Goal: Task Accomplishment & Management: Complete application form

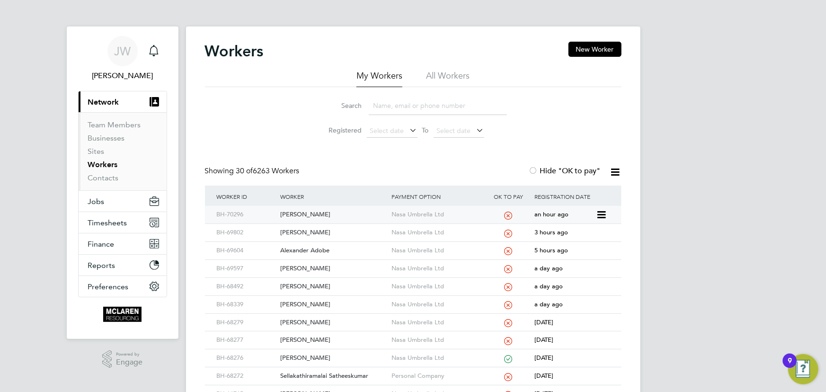
drag, startPoint x: 322, startPoint y: 212, endPoint x: 338, endPoint y: 212, distance: 16.6
click at [322, 212] on div "Mohammed Rafique" at bounding box center [333, 215] width 111 height 18
click at [100, 176] on link "Contacts" at bounding box center [103, 177] width 31 height 9
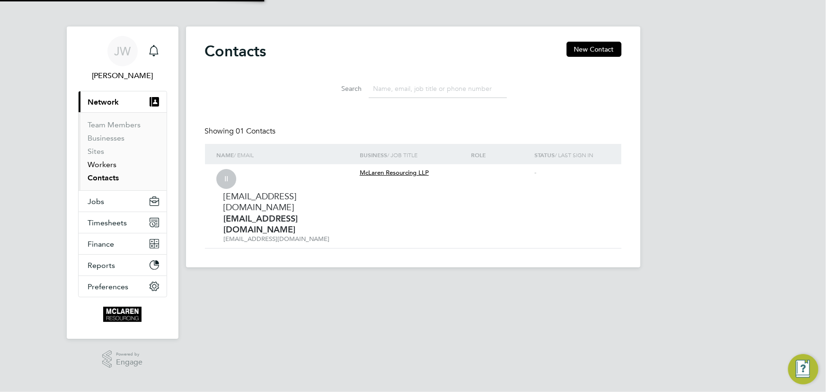
click at [105, 165] on link "Workers" at bounding box center [102, 164] width 29 height 9
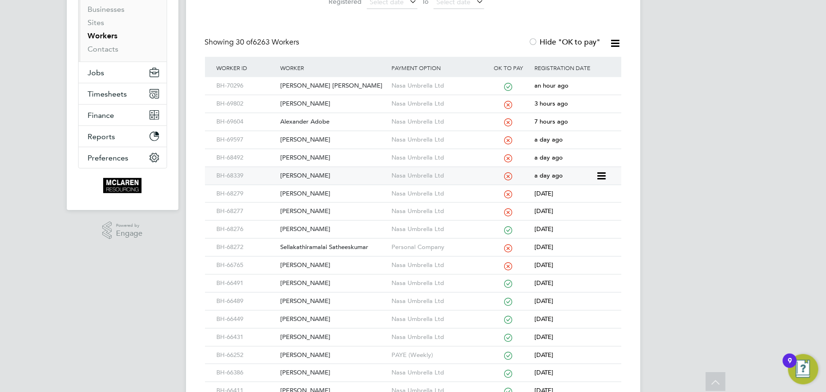
scroll to position [258, 0]
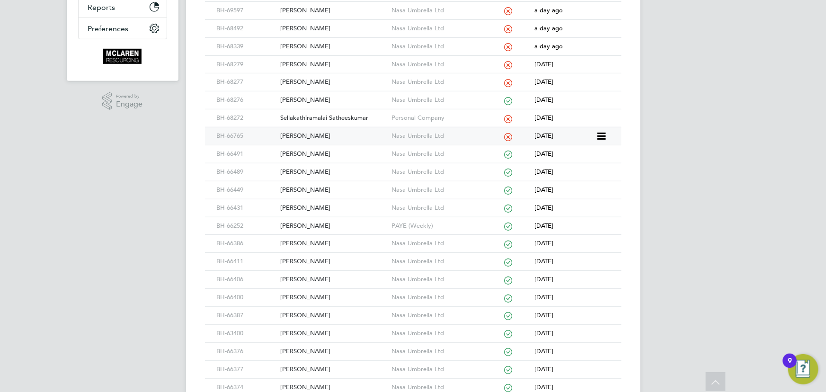
click at [304, 137] on div "Mahesh Gohel" at bounding box center [333, 136] width 111 height 18
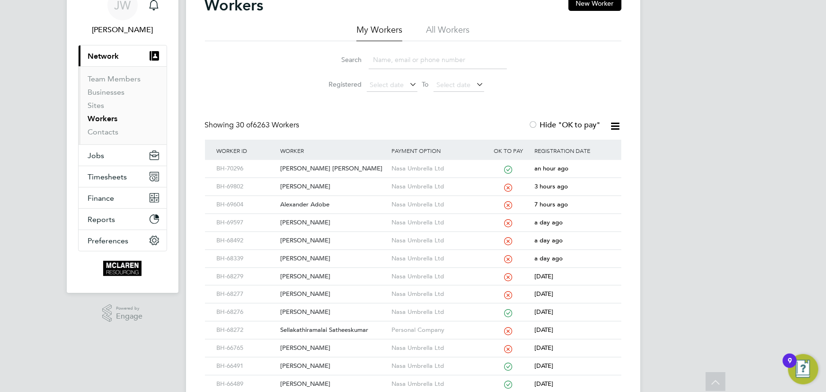
scroll to position [0, 0]
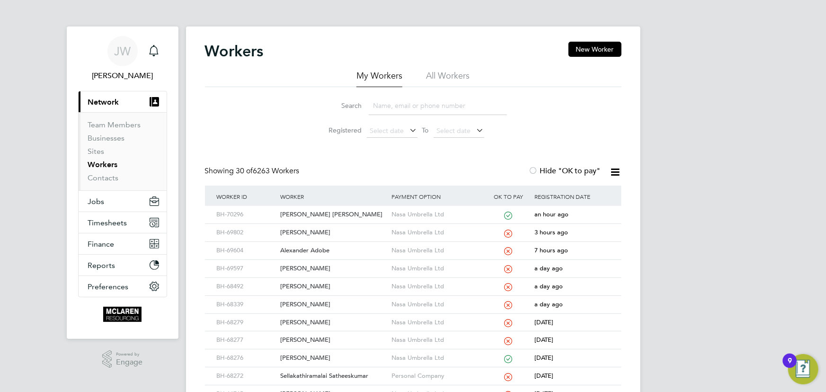
click at [405, 99] on input at bounding box center [438, 106] width 138 height 18
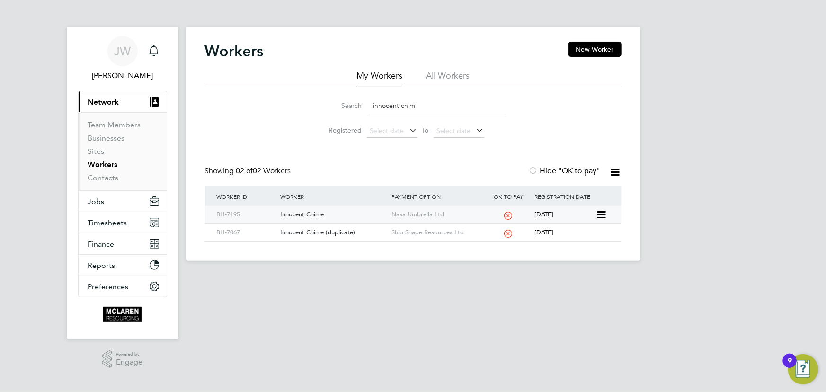
type input "innocent chim"
click at [318, 214] on div "Innocent Chime" at bounding box center [333, 215] width 111 height 18
click at [106, 176] on link "Contacts" at bounding box center [103, 177] width 31 height 9
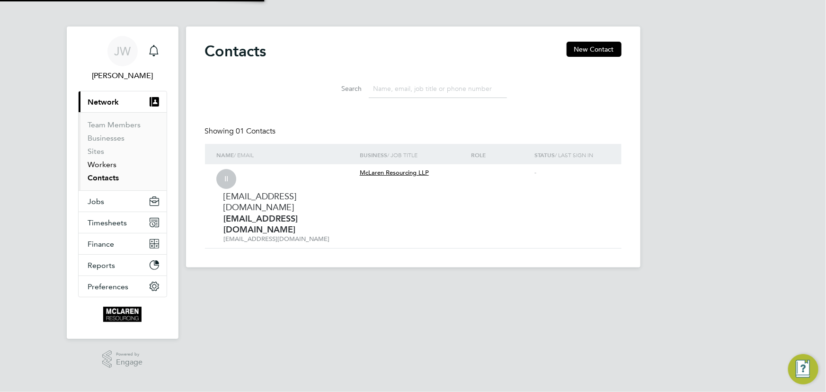
click at [106, 164] on link "Workers" at bounding box center [102, 164] width 29 height 9
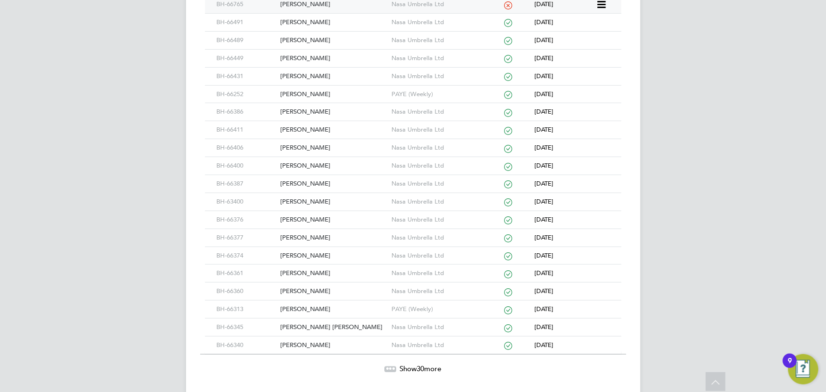
scroll to position [412, 0]
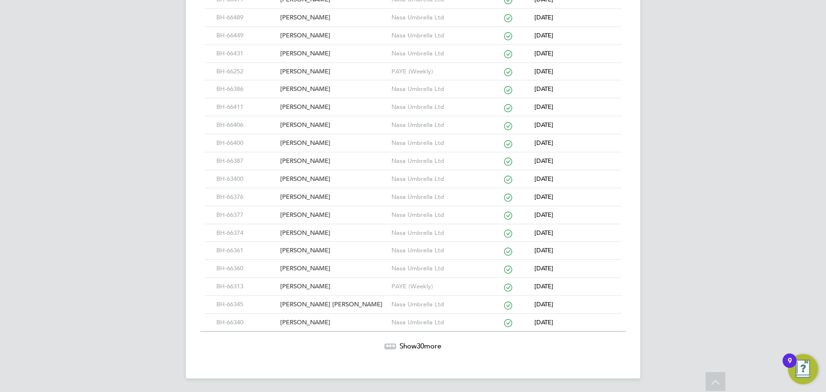
click at [418, 342] on span "30" at bounding box center [421, 345] width 8 height 9
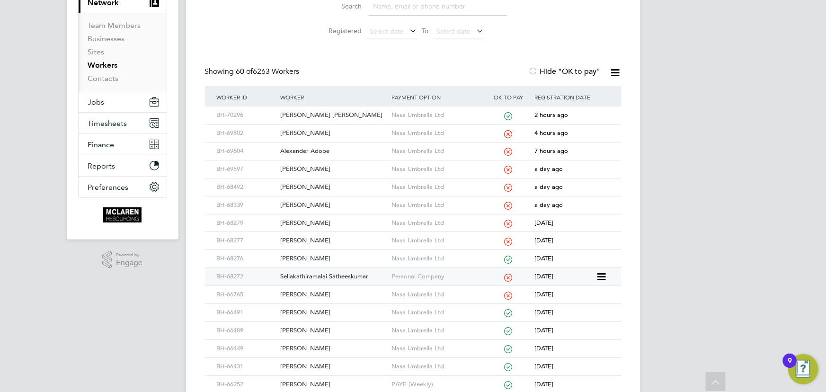
scroll to position [175, 0]
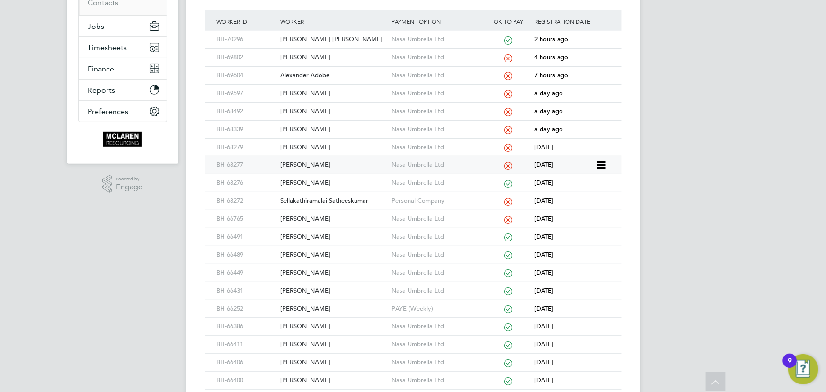
click at [312, 166] on div "Patrick Mulhall" at bounding box center [333, 165] width 111 height 18
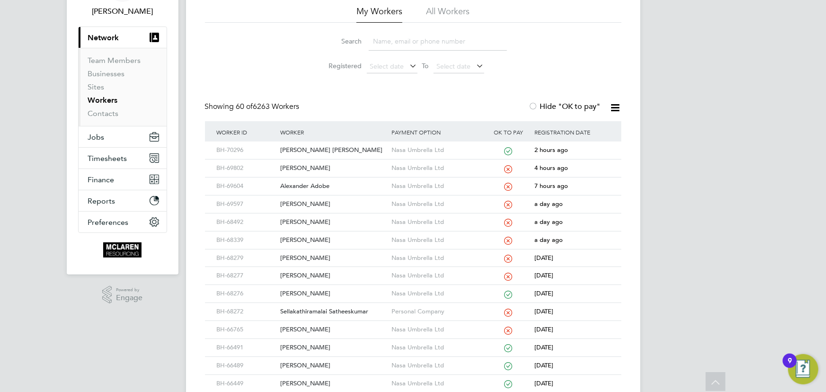
scroll to position [0, 0]
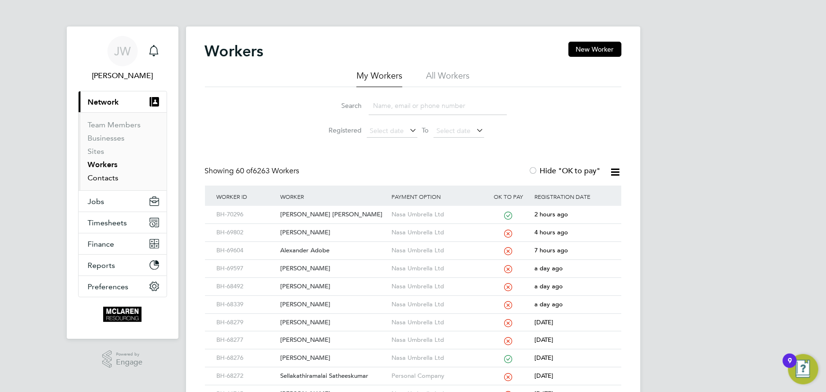
click at [99, 175] on link "Contacts" at bounding box center [103, 177] width 31 height 9
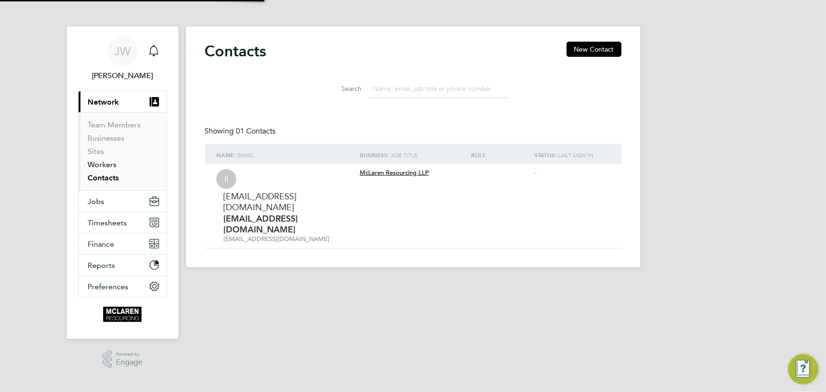
click at [103, 164] on link "Workers" at bounding box center [102, 164] width 29 height 9
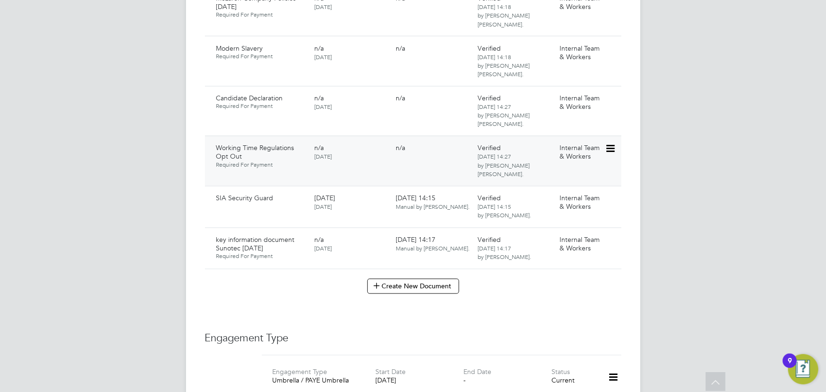
scroll to position [903, 0]
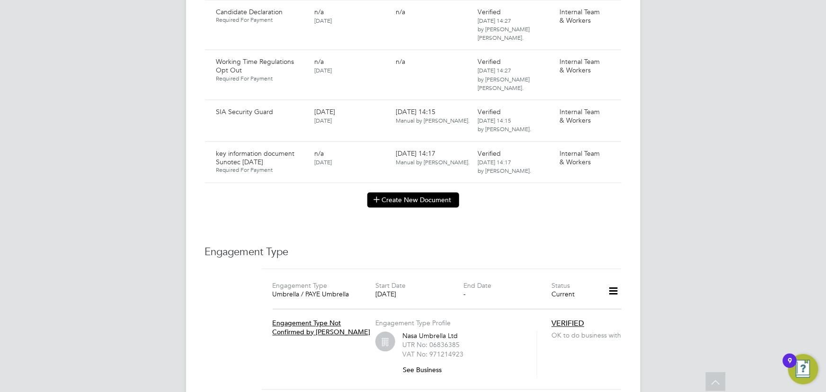
click at [417, 193] on button "Create New Document" at bounding box center [413, 200] width 92 height 15
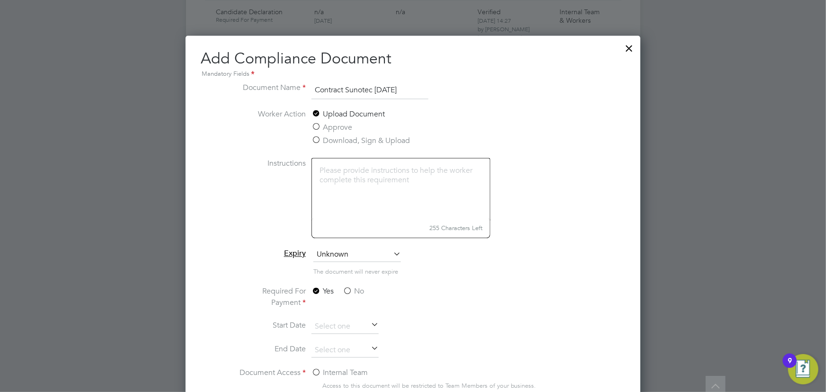
scroll to position [1104, 0]
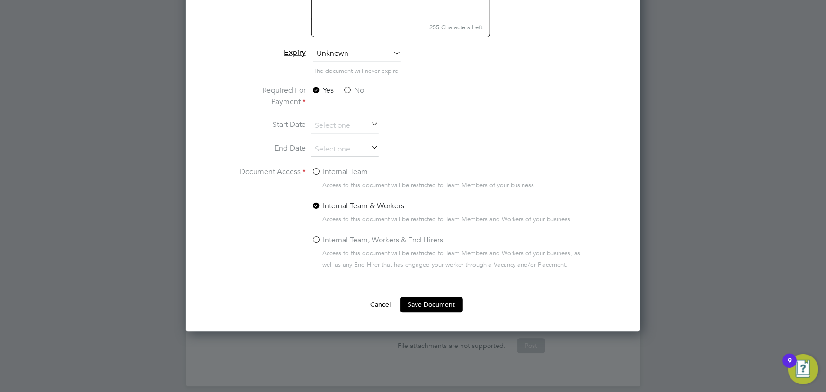
type input "Contract Sunotec 27.08.25"
click at [353, 90] on label "No" at bounding box center [353, 90] width 21 height 11
click at [0, 0] on input "No" at bounding box center [0, 0] width 0 height 0
click at [335, 169] on label "Internal Team" at bounding box center [339, 171] width 56 height 11
click at [0, 0] on input "Internal Team" at bounding box center [0, 0] width 0 height 0
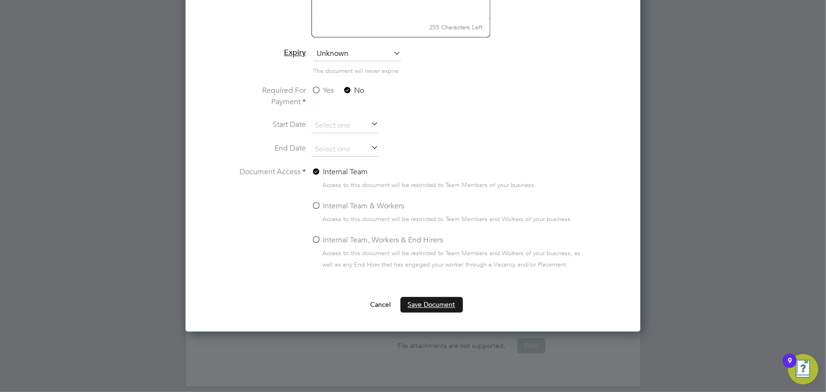
click at [425, 302] on button "Save Document" at bounding box center [431, 304] width 62 height 15
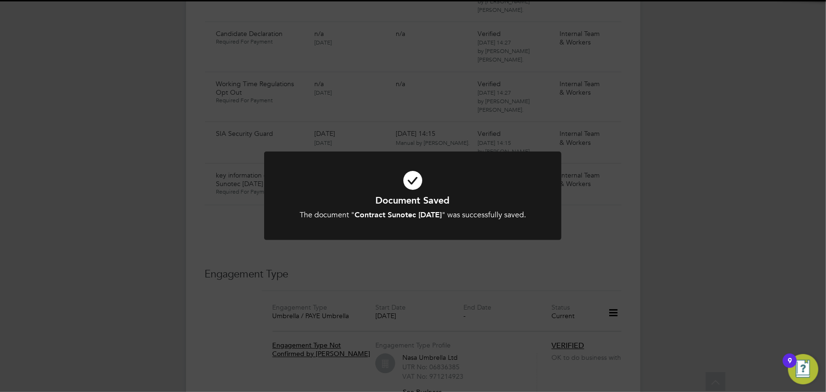
scroll to position [903, 0]
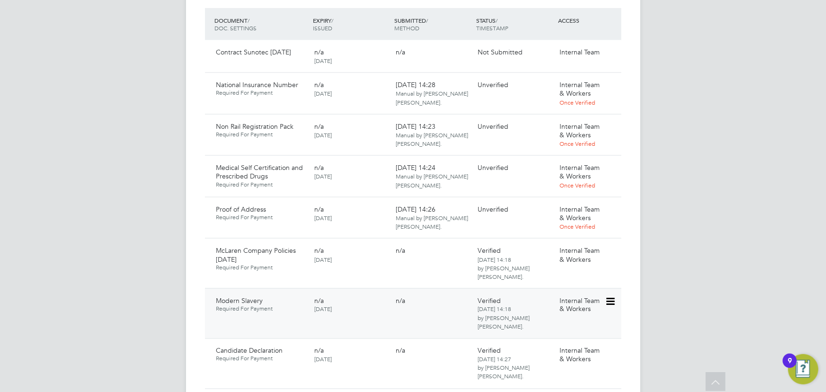
scroll to position [473, 0]
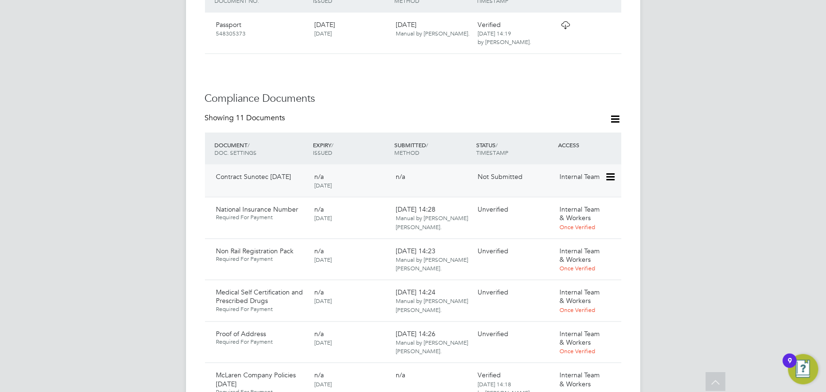
click at [608, 171] on icon at bounding box center [609, 176] width 9 height 11
click at [577, 206] on li "Submit Document" at bounding box center [581, 203] width 66 height 13
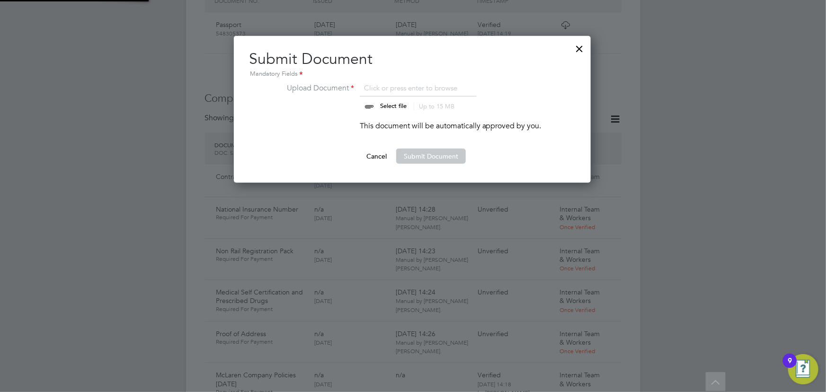
scroll to position [147, 358]
click at [394, 105] on input "file" at bounding box center [402, 96] width 149 height 28
type input "C:\fakepath\Complete_with_Docusign_Candidate_Terms_(Umbr (10).pdf"
drag, startPoint x: 421, startPoint y: 155, endPoint x: 543, endPoint y: 159, distance: 122.6
click at [421, 155] on button "Submit Document" at bounding box center [431, 156] width 70 height 15
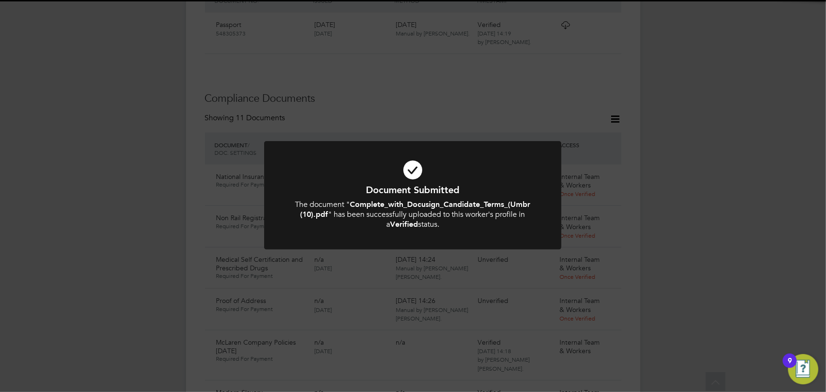
click at [693, 166] on div "Document Submitted The document " Complete_with_Docusign_Candidate_Terms_(Umbr …" at bounding box center [413, 196] width 826 height 392
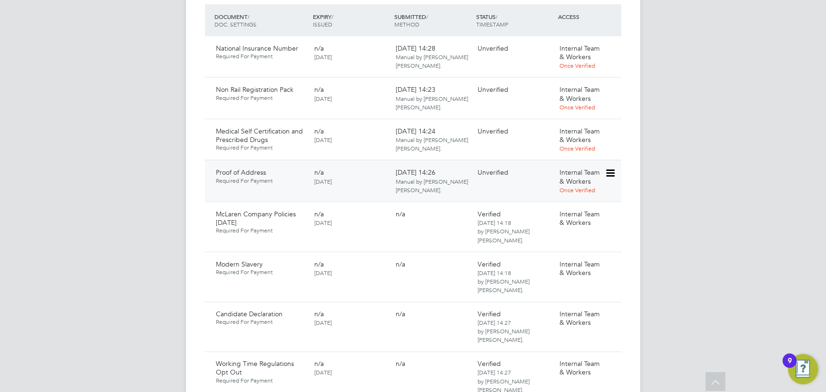
scroll to position [602, 0]
click at [610, 126] on icon at bounding box center [609, 131] width 9 height 11
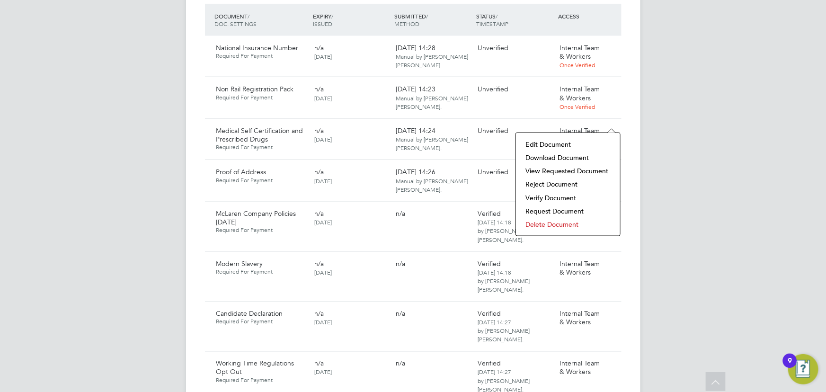
click at [590, 157] on li "Download Document" at bounding box center [567, 157] width 95 height 13
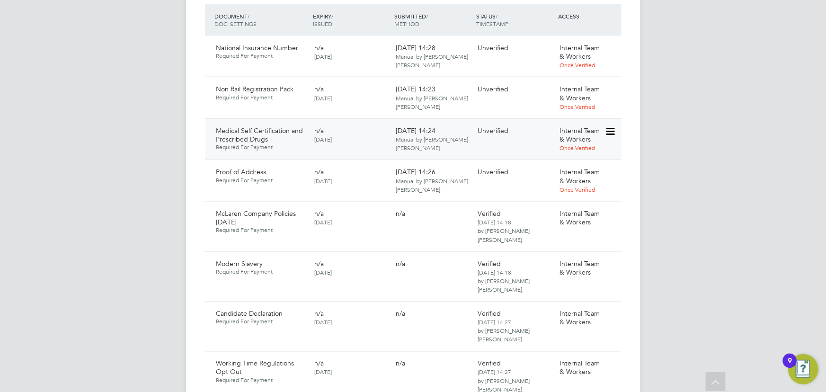
click at [609, 126] on icon at bounding box center [609, 131] width 9 height 11
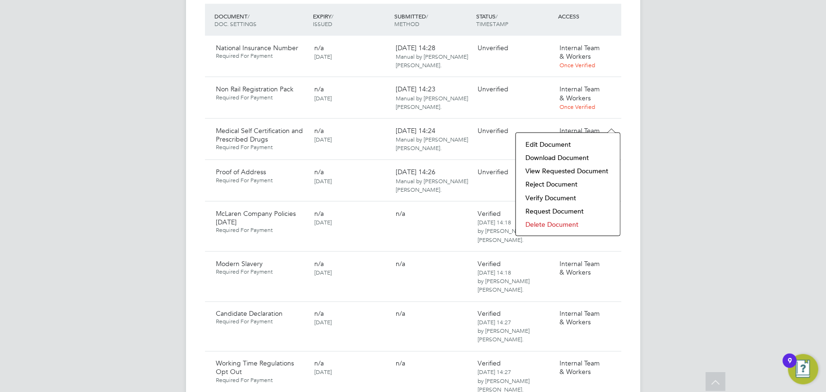
click at [543, 196] on li "Verify Document" at bounding box center [567, 197] width 95 height 13
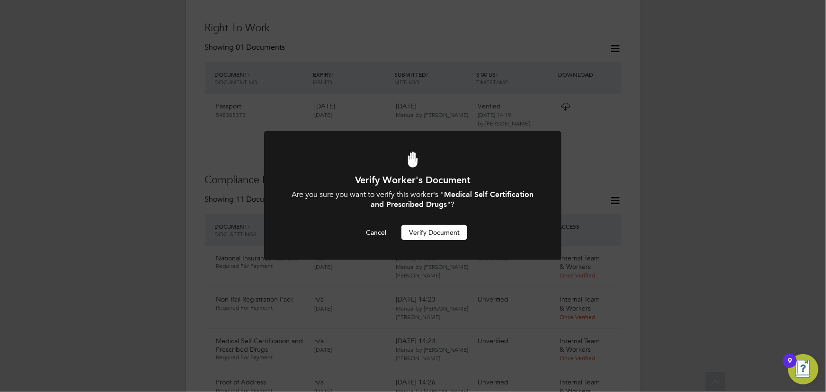
click at [450, 229] on button "Verify Document" at bounding box center [434, 232] width 66 height 15
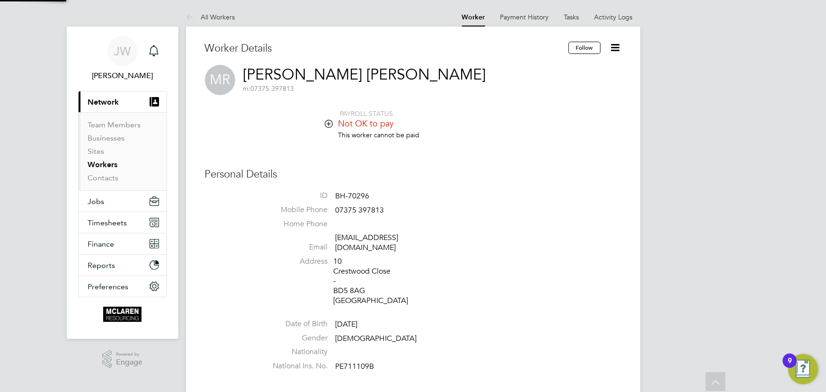
scroll to position [392, 0]
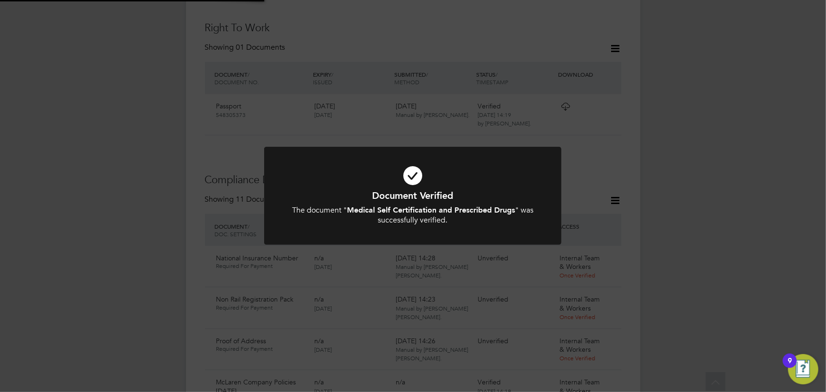
click at [668, 175] on div "Document Verified The document " Medical Self Certification and Prescribed Drug…" at bounding box center [413, 196] width 826 height 392
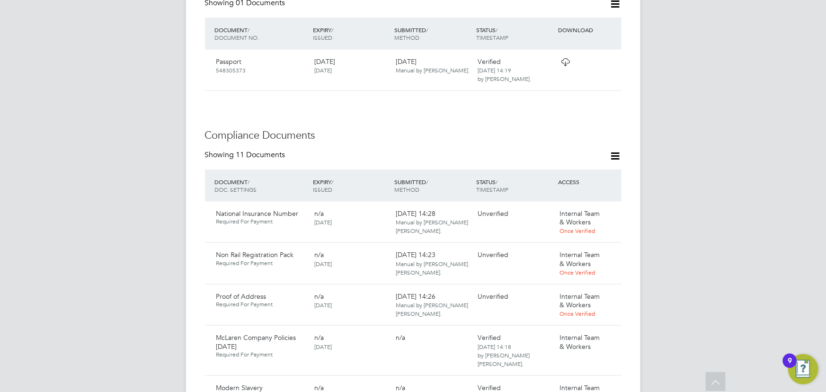
scroll to position [478, 0]
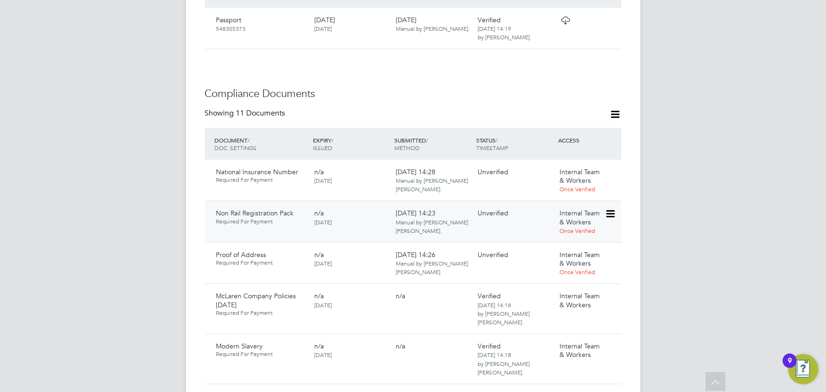
click at [613, 208] on icon at bounding box center [609, 213] width 9 height 11
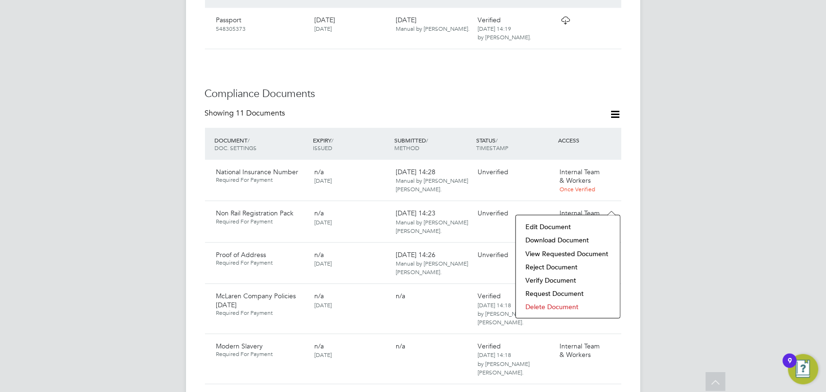
click at [573, 239] on li "Download Document" at bounding box center [567, 239] width 95 height 13
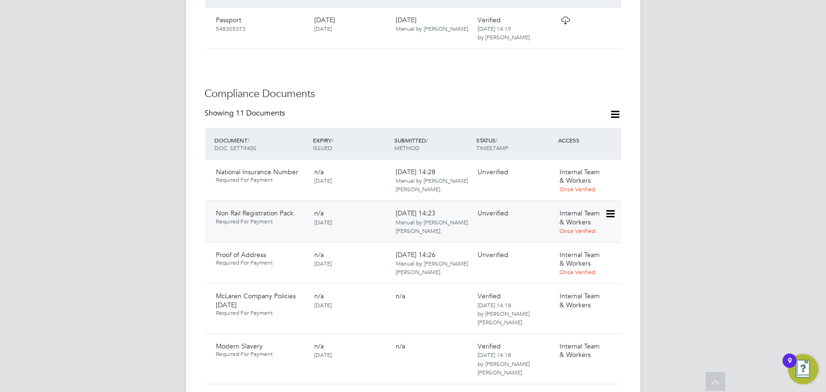
click at [610, 208] on icon at bounding box center [609, 213] width 9 height 11
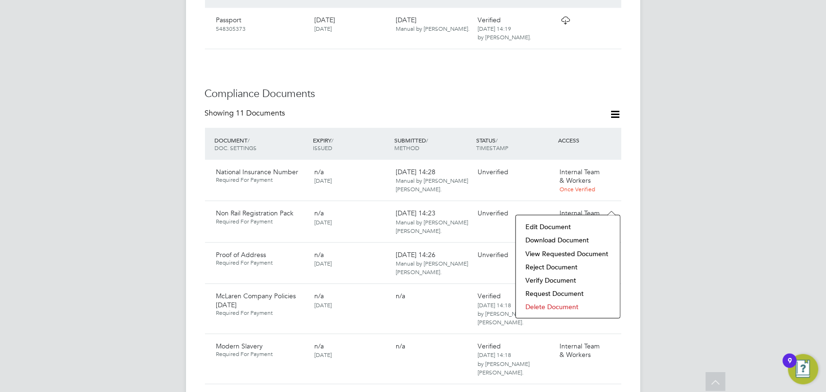
click at [557, 279] on li "Verify Document" at bounding box center [567, 279] width 95 height 13
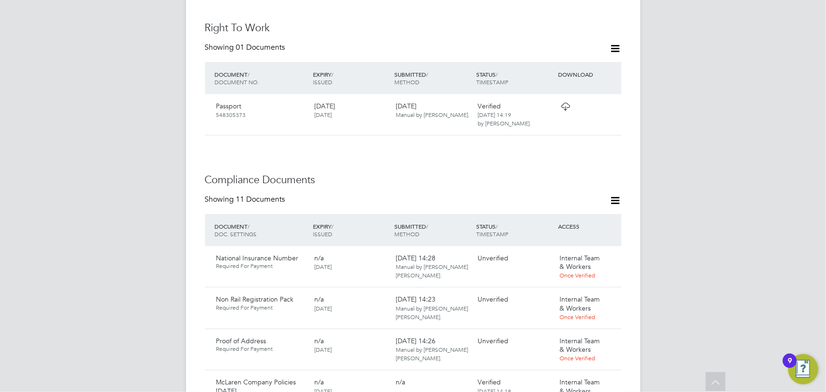
scroll to position [0, 0]
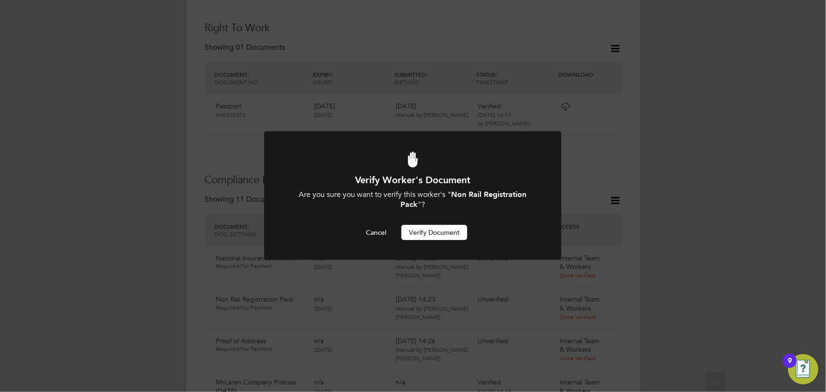
click at [422, 232] on button "Verify Document" at bounding box center [434, 232] width 66 height 15
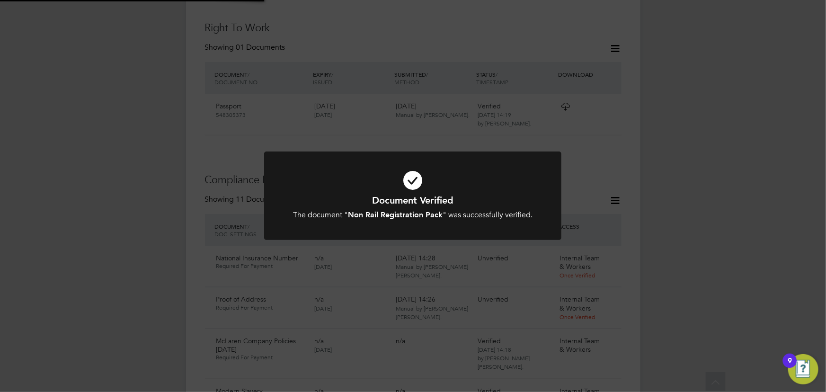
drag, startPoint x: 717, startPoint y: 213, endPoint x: 730, endPoint y: 210, distance: 13.3
click at [718, 213] on div "Document Verified The document " Non Rail Registration Pack " was successfully …" at bounding box center [413, 196] width 826 height 392
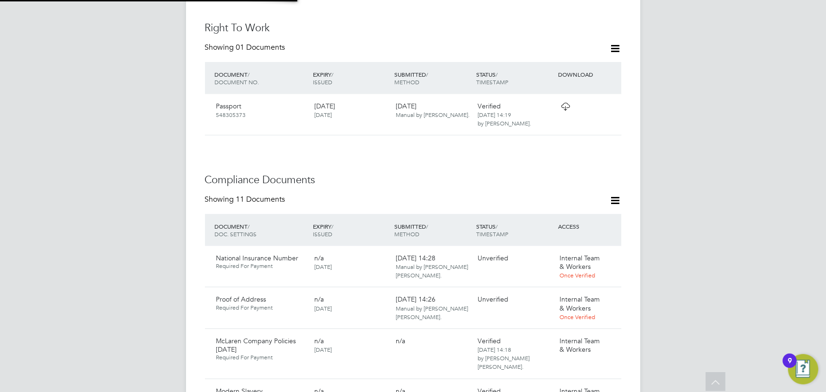
scroll to position [478, 0]
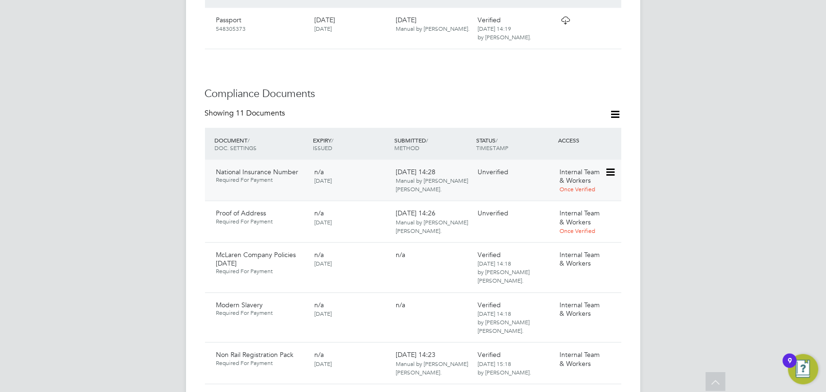
click at [612, 167] on icon at bounding box center [609, 172] width 9 height 11
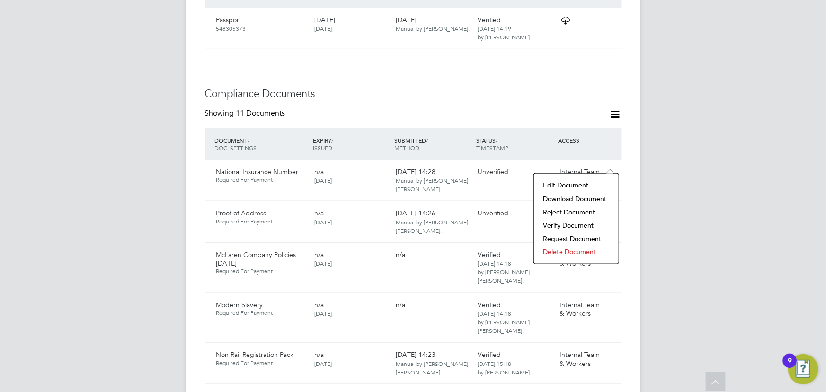
click at [587, 197] on li "Download Document" at bounding box center [575, 198] width 75 height 13
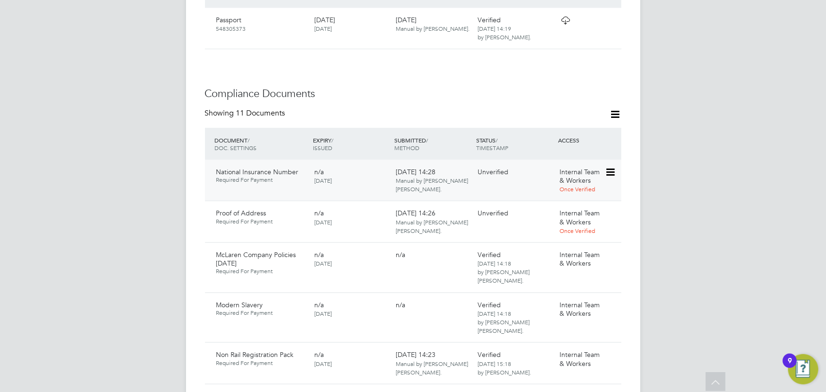
click at [611, 167] on icon at bounding box center [609, 172] width 9 height 11
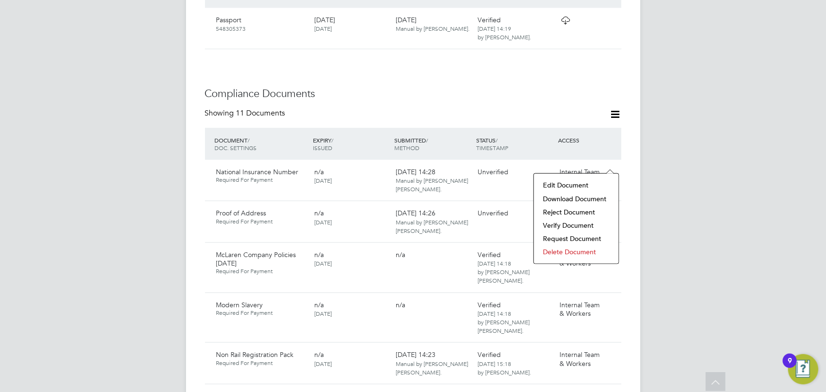
click at [577, 222] on li "Verify Document" at bounding box center [575, 225] width 75 height 13
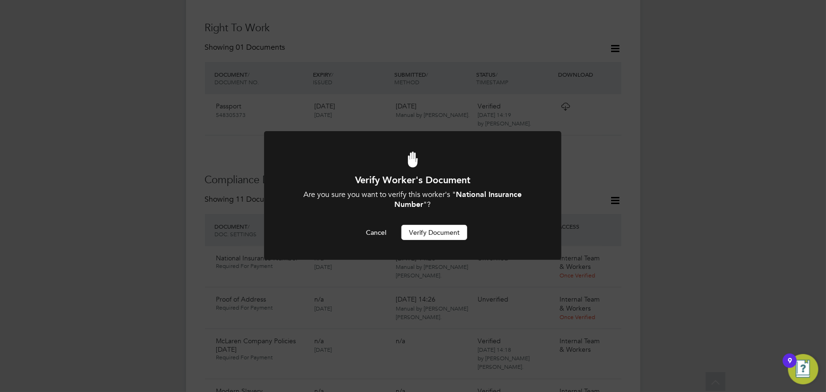
scroll to position [0, 0]
click at [461, 238] on button "Verify Document" at bounding box center [434, 232] width 66 height 15
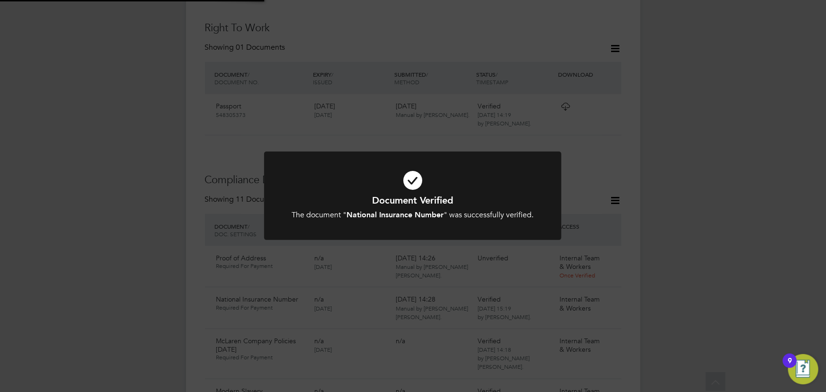
click at [718, 176] on div "Document Verified The document " National Insurance Number " was successfully v…" at bounding box center [413, 196] width 826 height 392
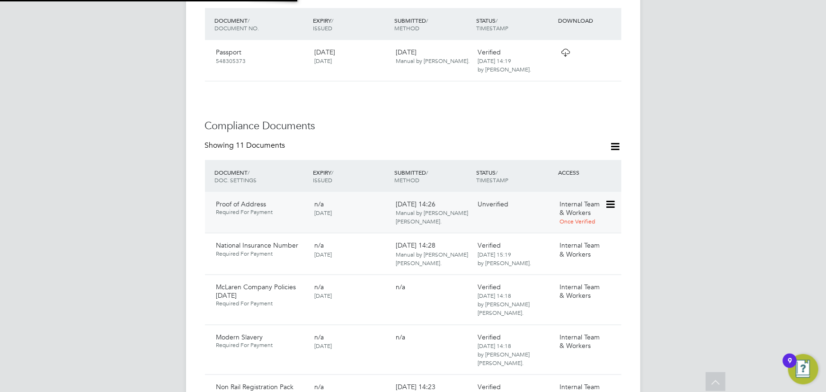
scroll to position [520, 0]
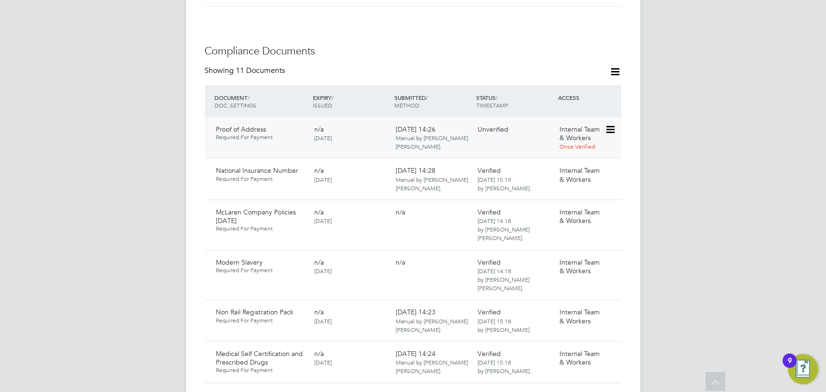
click at [612, 124] on icon at bounding box center [609, 129] width 9 height 11
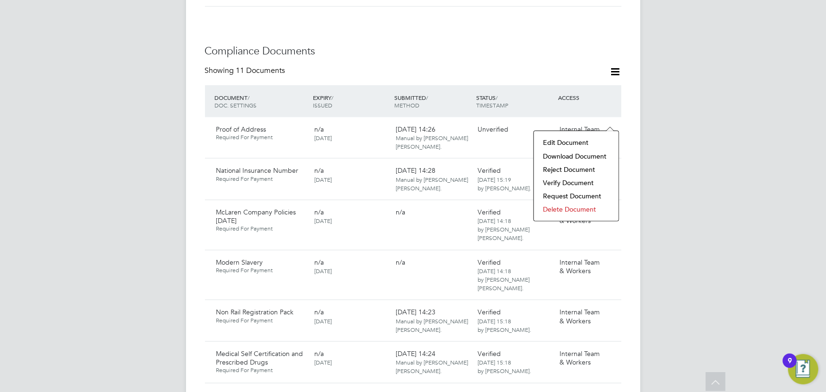
click at [569, 153] on li "Download Document" at bounding box center [575, 156] width 75 height 13
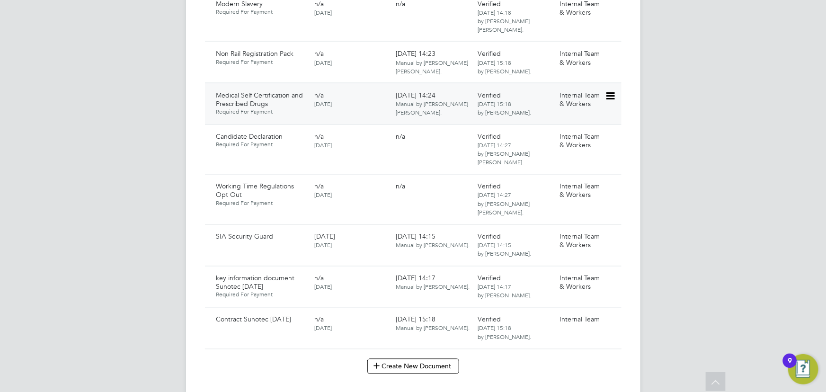
scroll to position [564, 0]
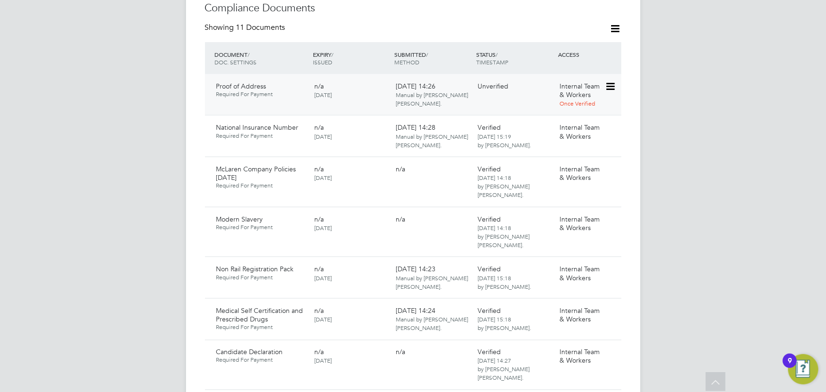
click at [609, 81] on icon at bounding box center [609, 86] width 9 height 11
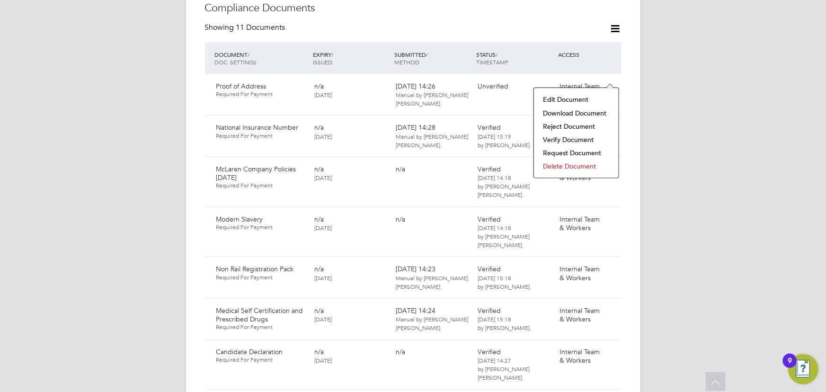
click at [568, 137] on li "Verify Document" at bounding box center [575, 139] width 75 height 13
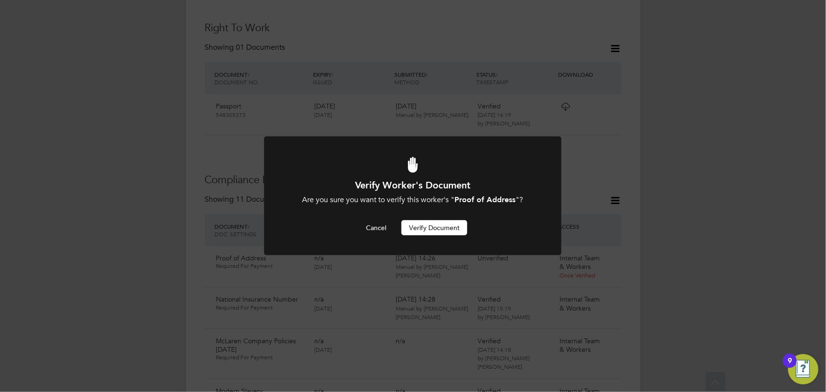
click at [426, 224] on button "Verify Document" at bounding box center [434, 227] width 66 height 15
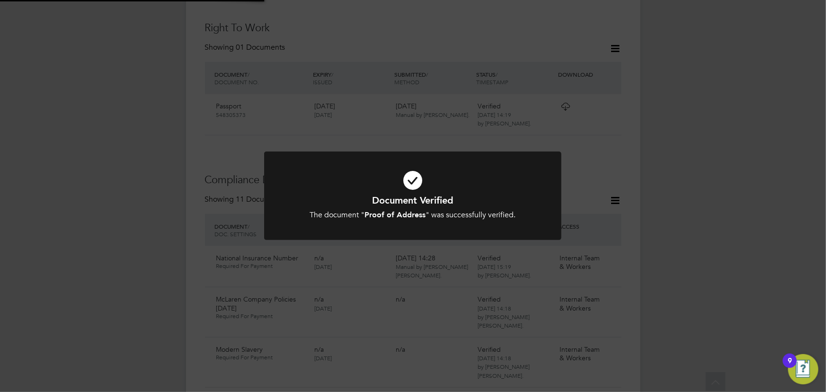
click at [695, 185] on div "Document Verified The document " Proof of Address " was successfully verified. …" at bounding box center [413, 196] width 826 height 392
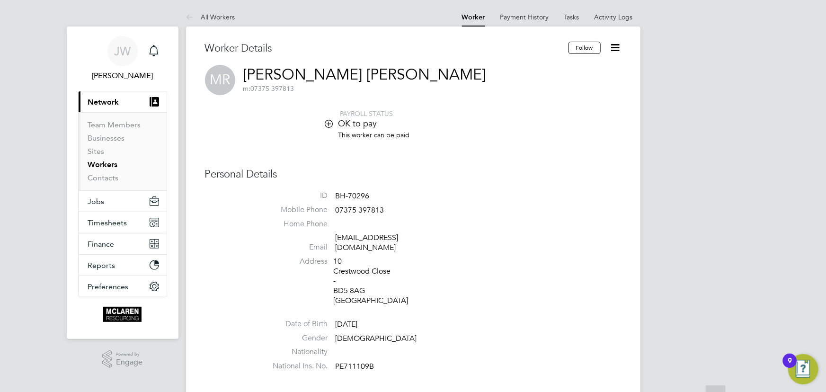
scroll to position [0, 0]
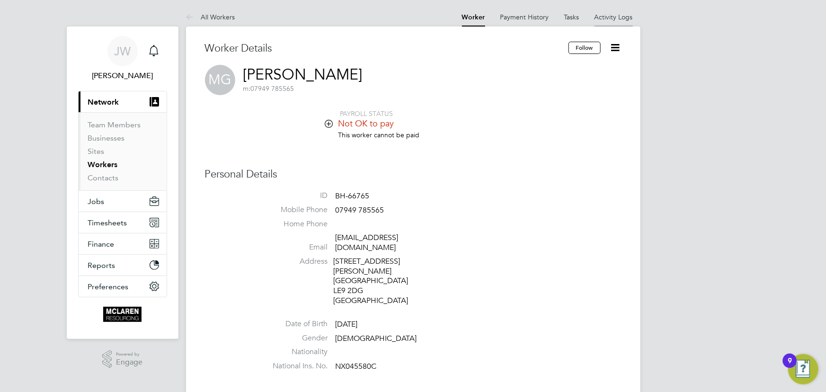
click at [616, 14] on link "Activity Logs" at bounding box center [613, 17] width 38 height 9
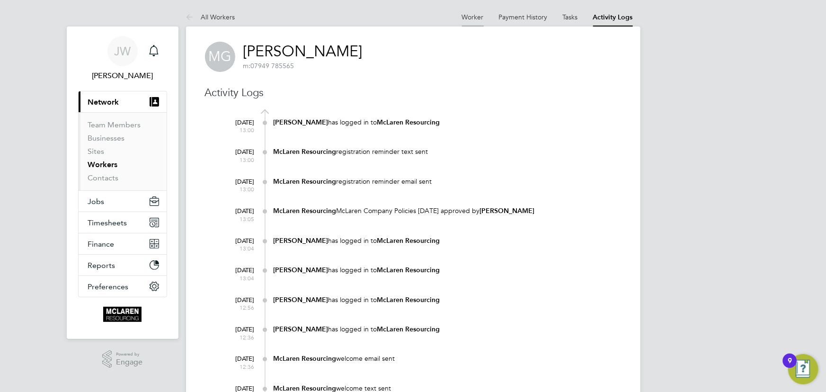
click at [478, 16] on link "Worker" at bounding box center [473, 17] width 22 height 9
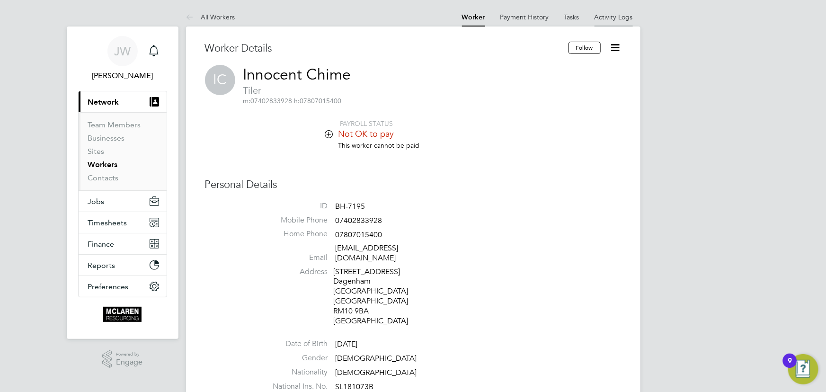
click at [610, 17] on link "Activity Logs" at bounding box center [613, 17] width 38 height 9
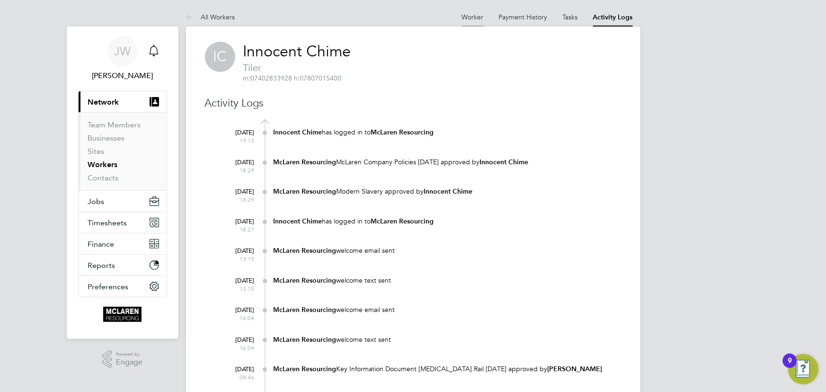
click at [479, 17] on link "Worker" at bounding box center [473, 17] width 22 height 9
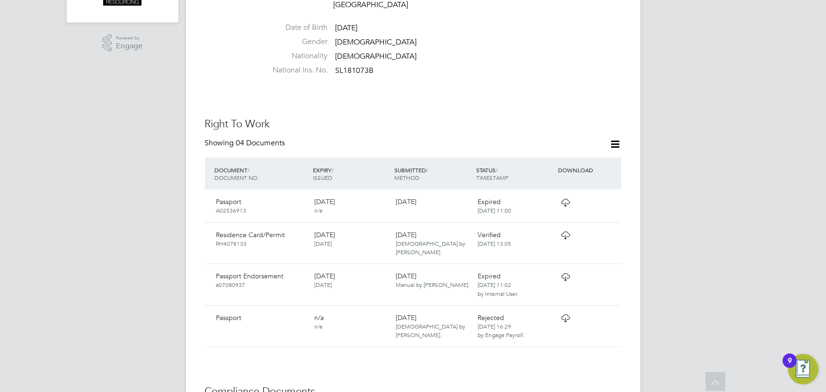
scroll to position [301, 0]
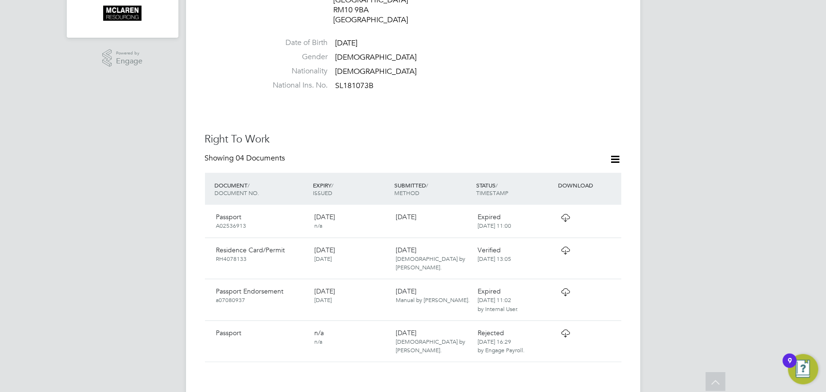
click at [617, 153] on icon at bounding box center [615, 159] width 12 height 12
click at [591, 161] on li "Add Right To Work Document" at bounding box center [563, 162] width 114 height 13
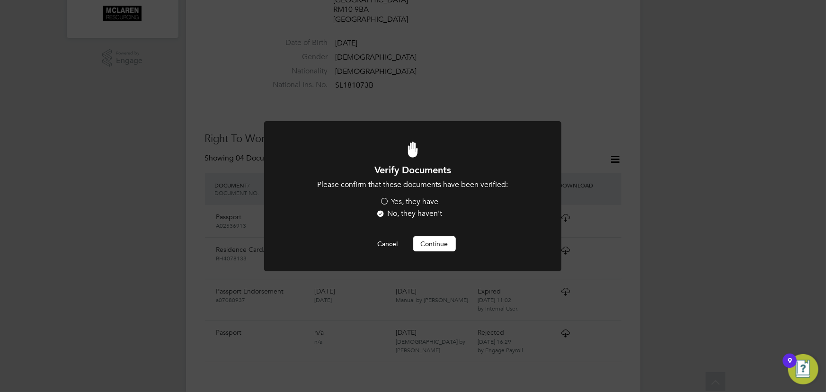
scroll to position [0, 0]
click at [426, 203] on label "Yes, they have" at bounding box center [409, 202] width 59 height 10
click at [0, 0] on input "Yes, they have" at bounding box center [0, 0] width 0 height 0
click at [434, 244] on button "Continue" at bounding box center [434, 243] width 43 height 15
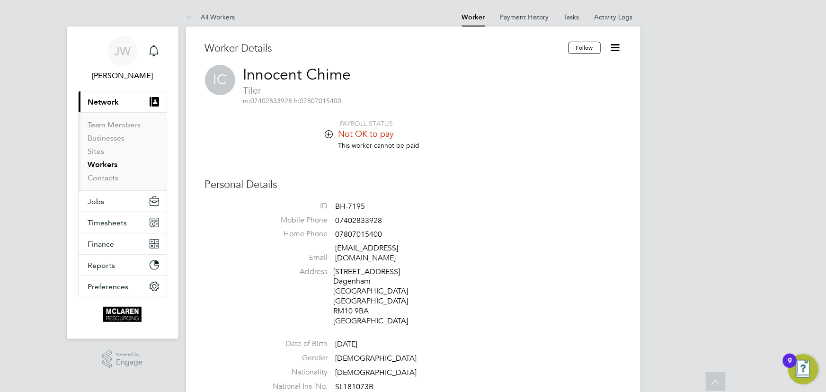
scroll to position [301, 0]
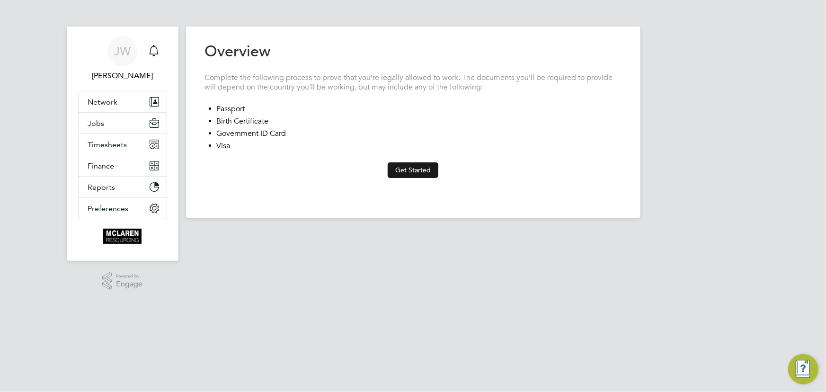
click at [429, 173] on button "Get Started" at bounding box center [413, 169] width 51 height 15
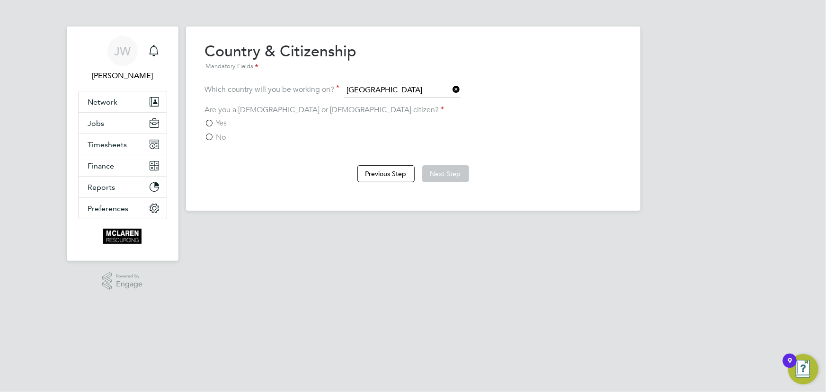
click at [217, 123] on span "Yes" at bounding box center [221, 122] width 11 height 9
click at [0, 0] on input "Yes" at bounding box center [0, 0] width 0 height 0
click at [448, 171] on button "Next Step" at bounding box center [445, 173] width 47 height 17
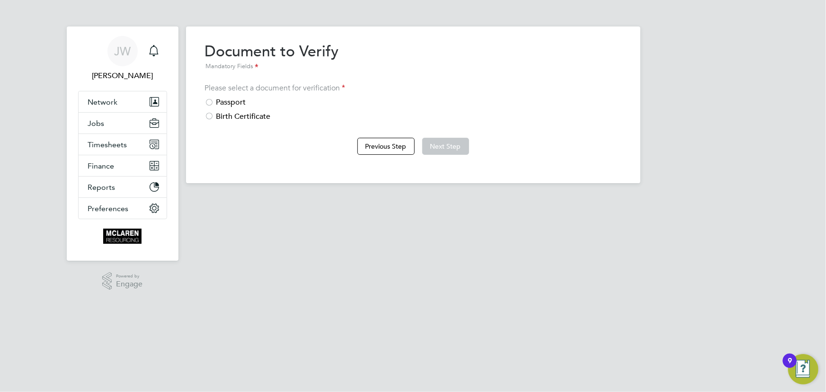
click at [235, 98] on div "Passport" at bounding box center [413, 102] width 416 height 10
click at [443, 138] on button "Next Step" at bounding box center [445, 146] width 47 height 17
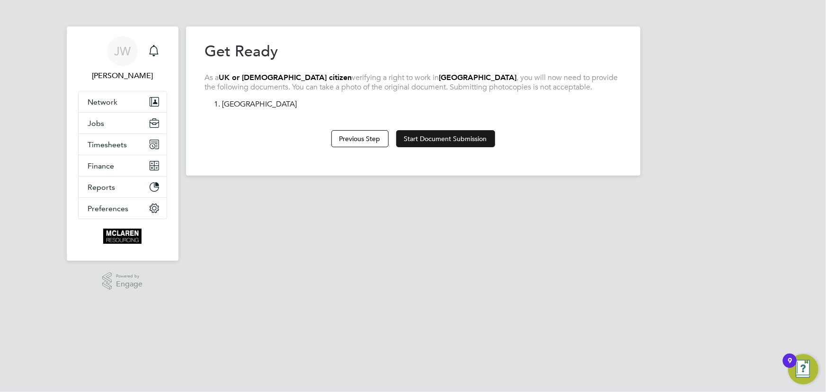
click at [432, 137] on button "Start Document Submission" at bounding box center [445, 138] width 99 height 17
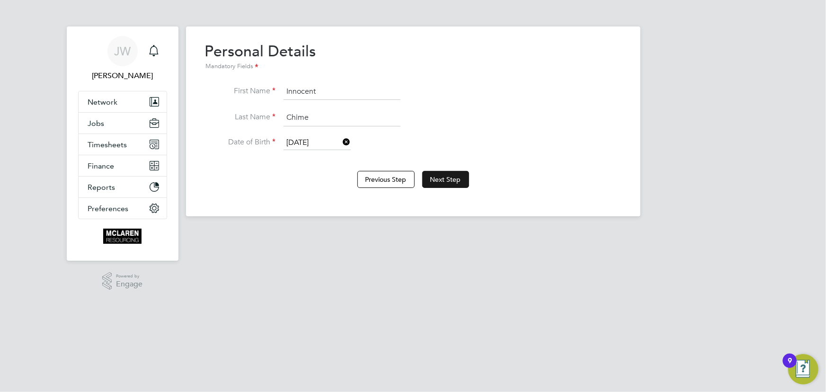
click at [441, 178] on button "Next Step" at bounding box center [445, 179] width 47 height 17
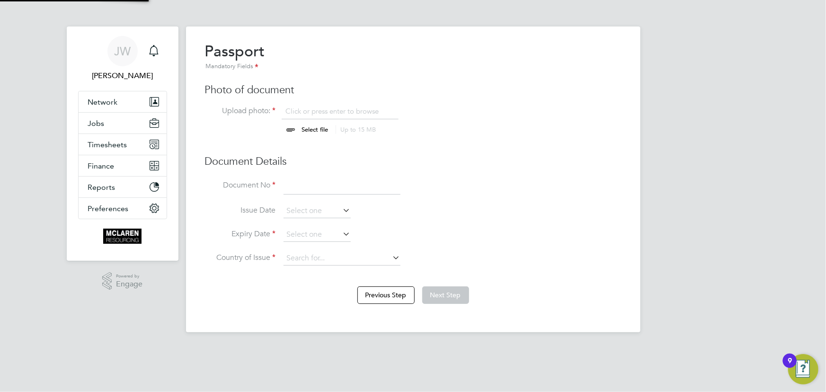
scroll to position [13, 117]
click at [322, 125] on input "file" at bounding box center [324, 120] width 149 height 28
type input "C:\fakepath\innocent chime.jpg"
click at [325, 184] on input at bounding box center [341, 186] width 117 height 17
click at [294, 189] on input at bounding box center [341, 186] width 117 height 17
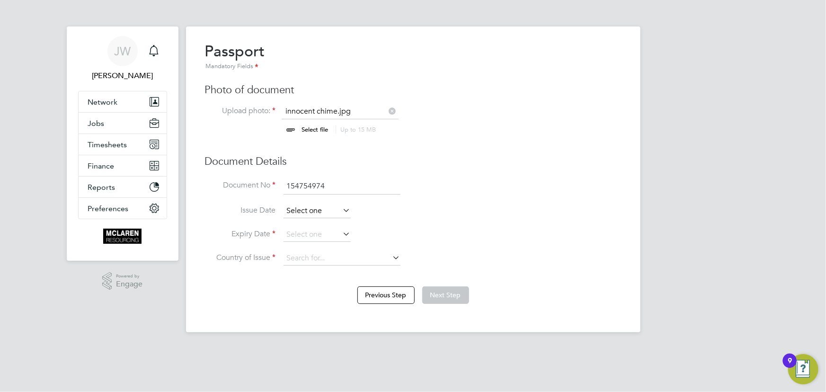
type input "154754974"
drag, startPoint x: 315, startPoint y: 215, endPoint x: 318, endPoint y: 211, distance: 5.4
click at [315, 214] on input at bounding box center [316, 211] width 67 height 14
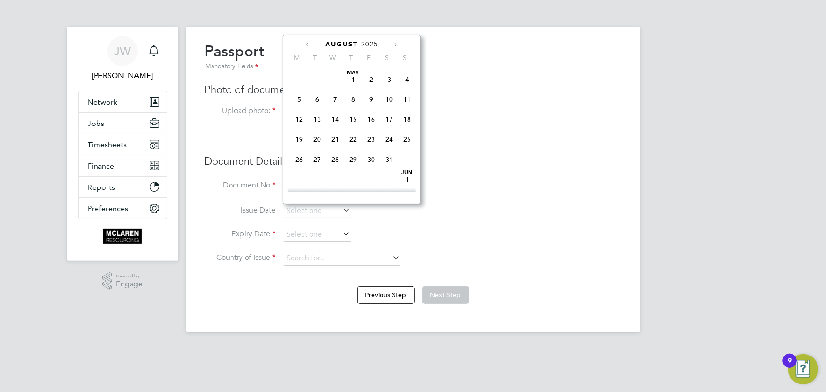
scroll to position [362, 0]
click at [375, 40] on span "2025" at bounding box center [369, 44] width 17 height 8
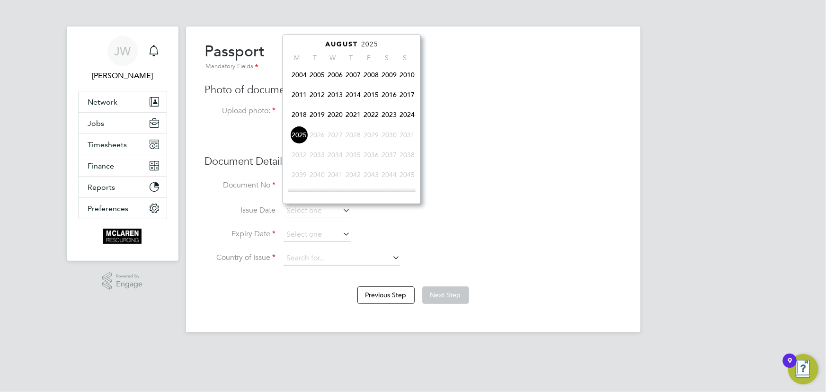
click at [373, 44] on span "2025" at bounding box center [369, 44] width 17 height 8
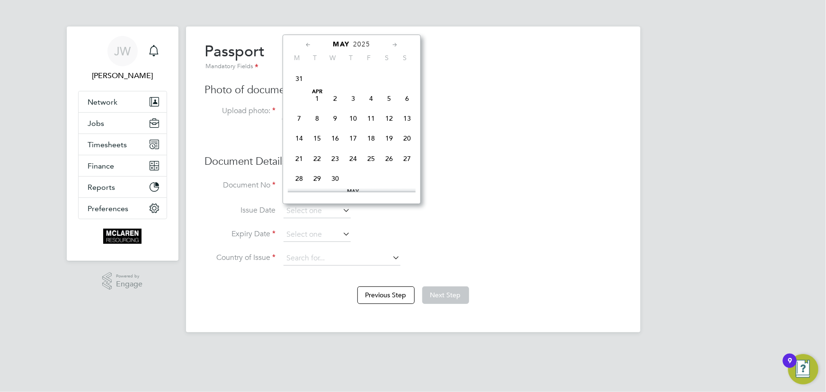
scroll to position [208, 0]
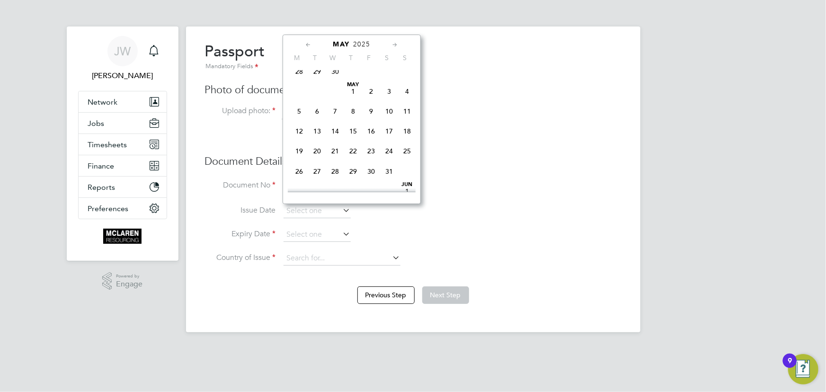
click at [371, 115] on span "9" at bounding box center [371, 111] width 18 height 18
type input "09 May 2025"
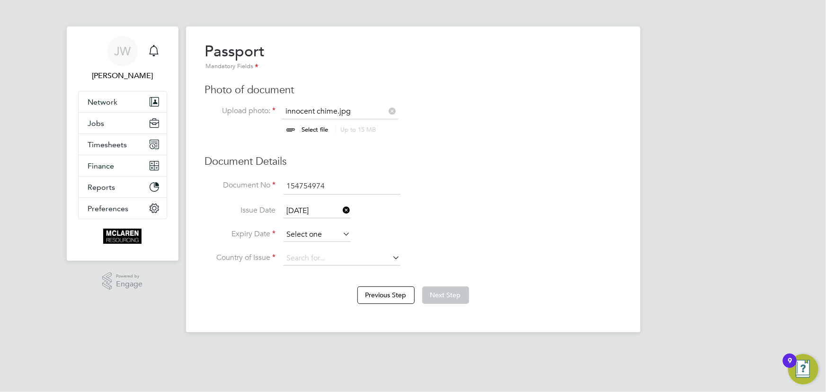
click at [300, 236] on input at bounding box center [316, 235] width 67 height 14
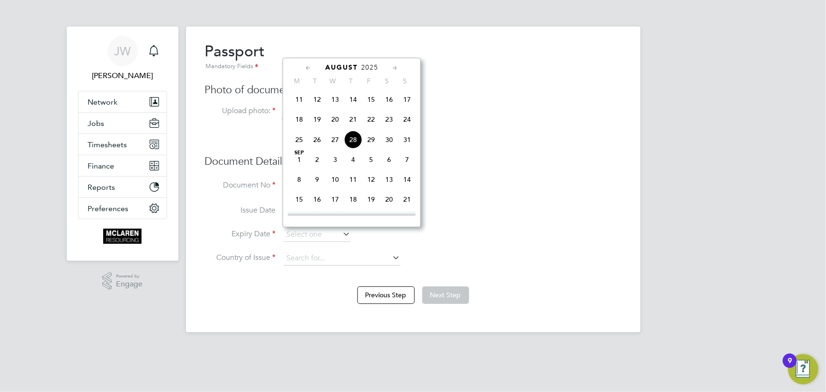
drag, startPoint x: 366, startPoint y: 66, endPoint x: 371, endPoint y: 68, distance: 6.2
click at [366, 65] on span "2025" at bounding box center [369, 67] width 17 height 8
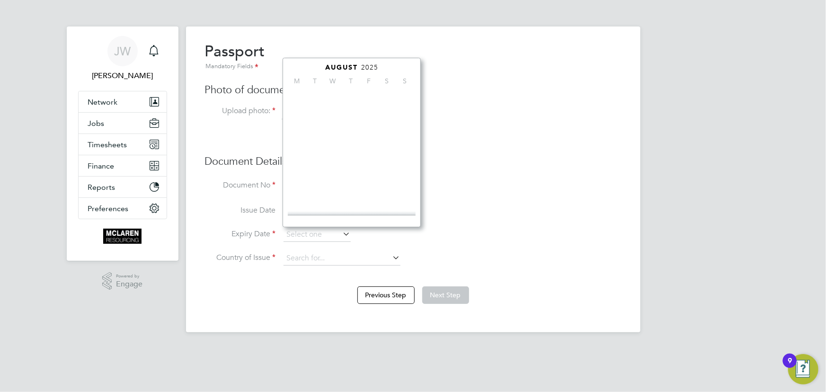
scroll to position [244, 0]
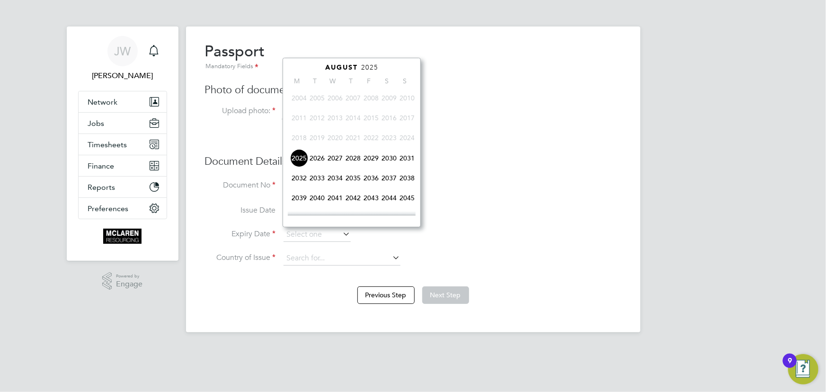
click at [355, 176] on span "2035" at bounding box center [353, 178] width 18 height 18
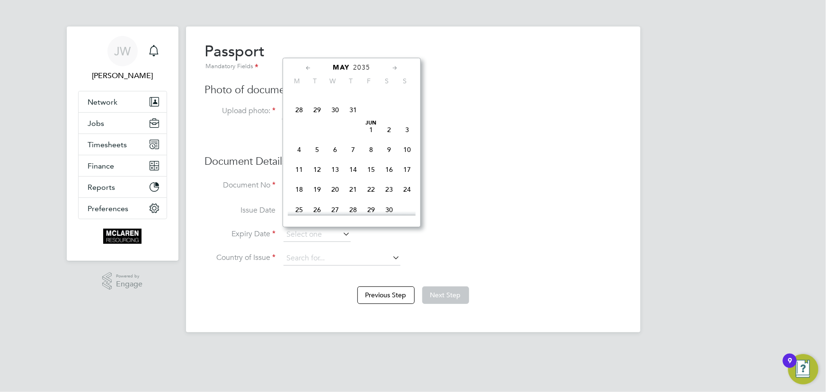
scroll to position [107, 0]
click at [334, 134] on span "9" at bounding box center [335, 135] width 18 height 18
type input "09 May 2035"
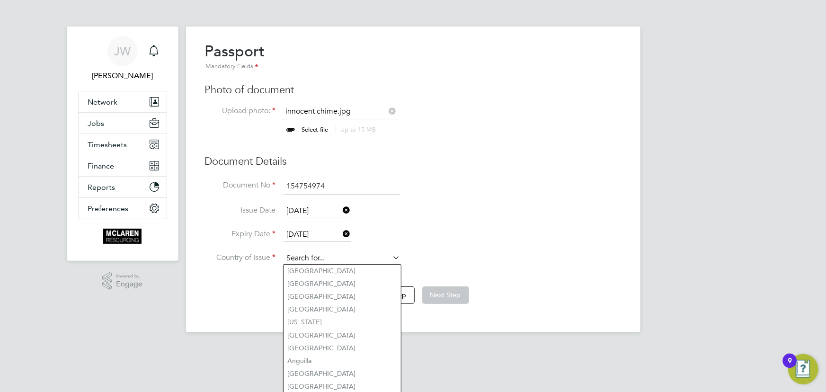
click at [326, 261] on input at bounding box center [341, 258] width 117 height 14
type input "[GEOGRAPHIC_DATA]"
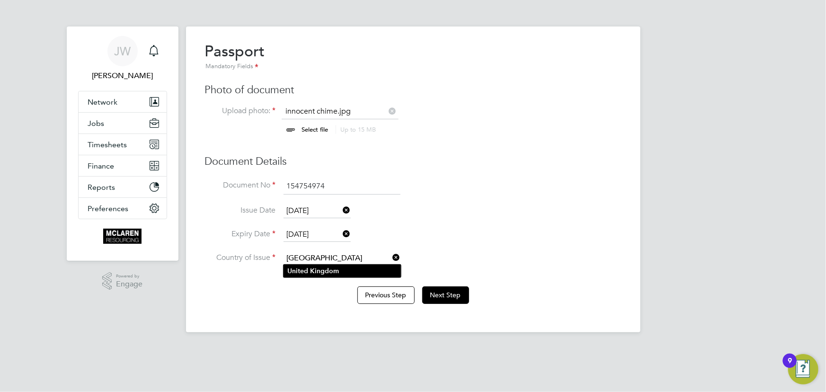
click at [332, 272] on b "Kingdom" at bounding box center [324, 271] width 29 height 8
click at [439, 295] on button "Next Step" at bounding box center [445, 294] width 47 height 17
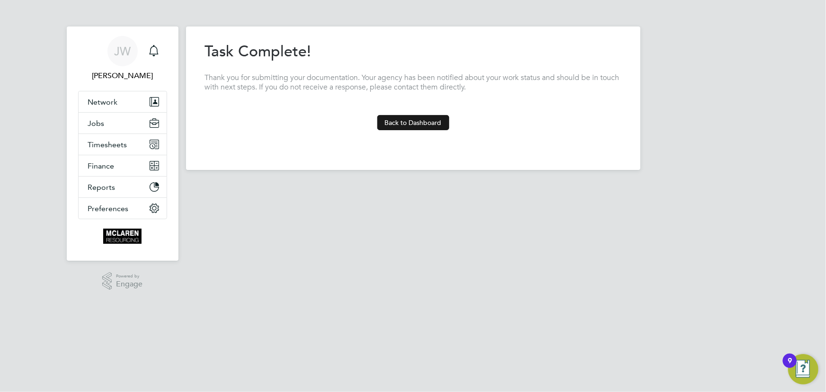
click at [406, 122] on button "Back to Dashboard" at bounding box center [413, 122] width 72 height 15
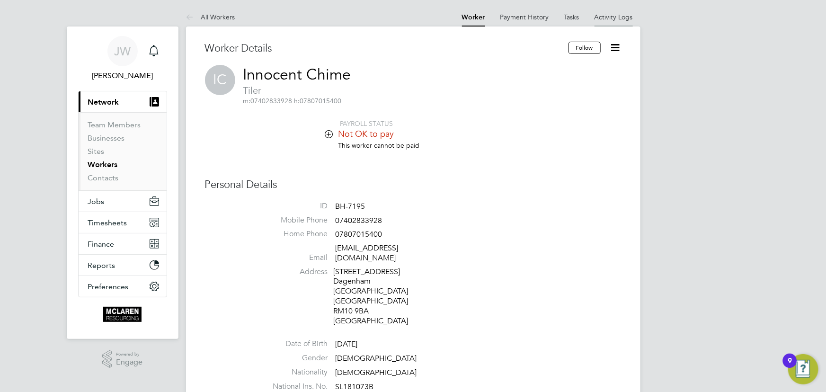
click at [617, 18] on link "Activity Logs" at bounding box center [613, 17] width 38 height 9
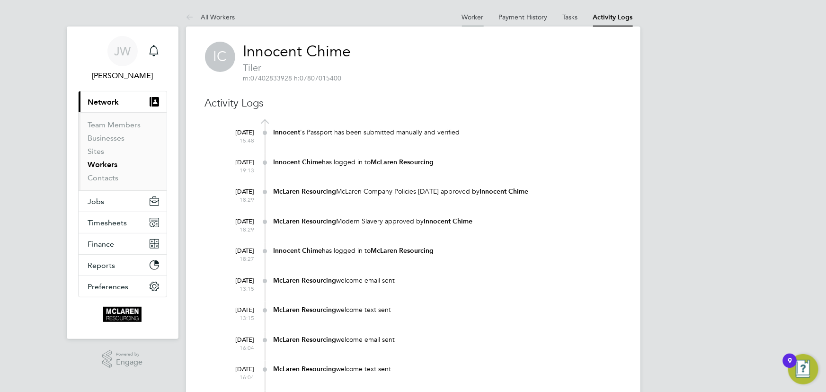
click at [475, 17] on link "Worker" at bounding box center [473, 17] width 22 height 9
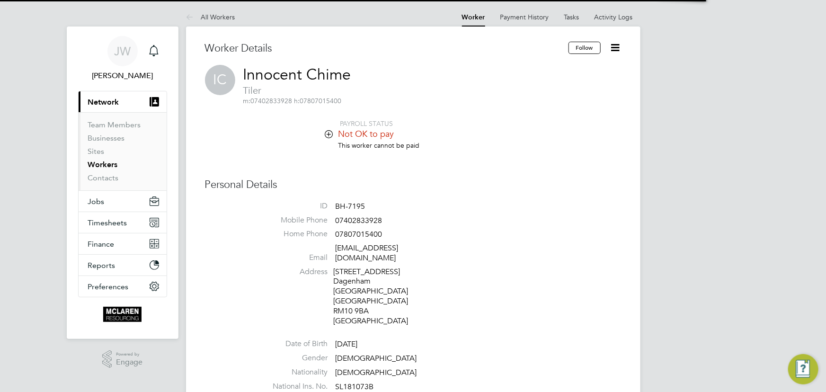
click at [615, 50] on icon at bounding box center [615, 48] width 12 height 12
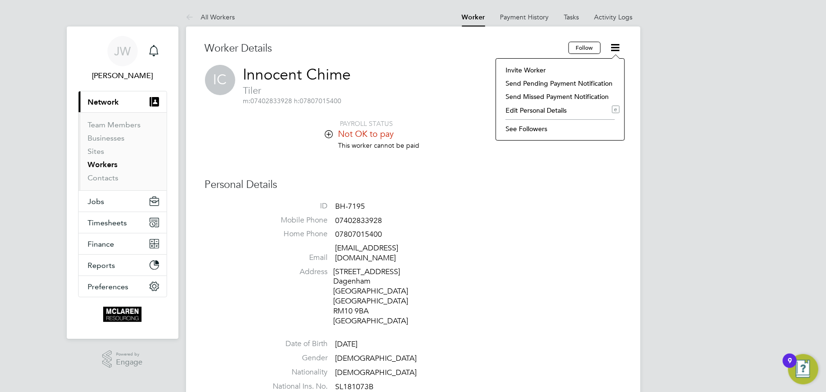
click at [525, 71] on li "Invite Worker" at bounding box center [560, 69] width 119 height 13
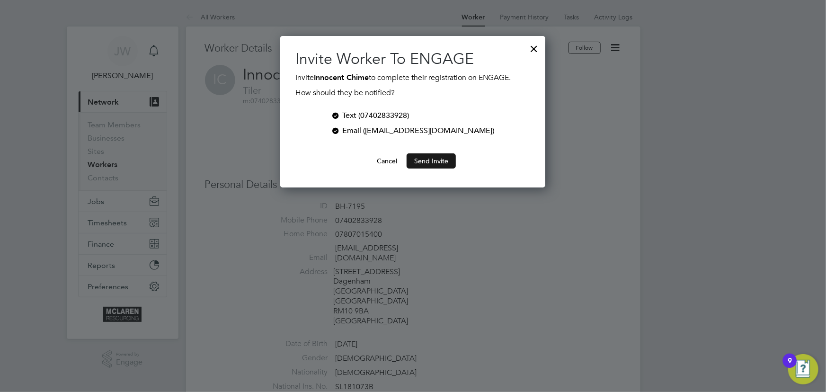
scroll to position [151, 265]
click at [440, 163] on button "Send Invite" at bounding box center [430, 160] width 49 height 15
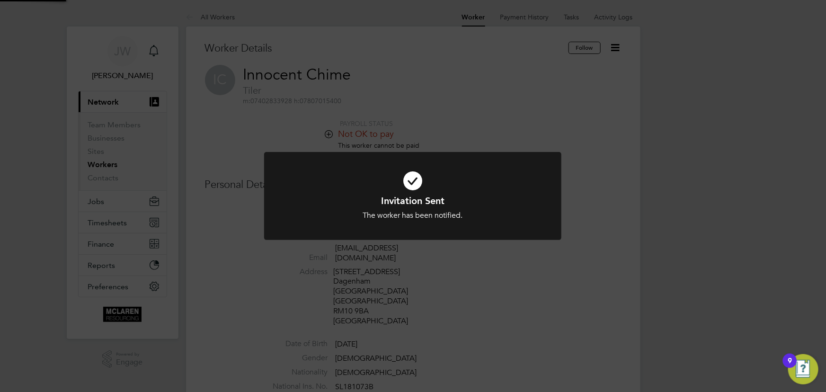
drag, startPoint x: 821, startPoint y: 219, endPoint x: 758, endPoint y: 216, distance: 63.4
click at [822, 219] on div "Invitation Sent The worker has been notified. Cancel Okay" at bounding box center [413, 196] width 826 height 392
